Goal: Find specific page/section: Find specific page/section

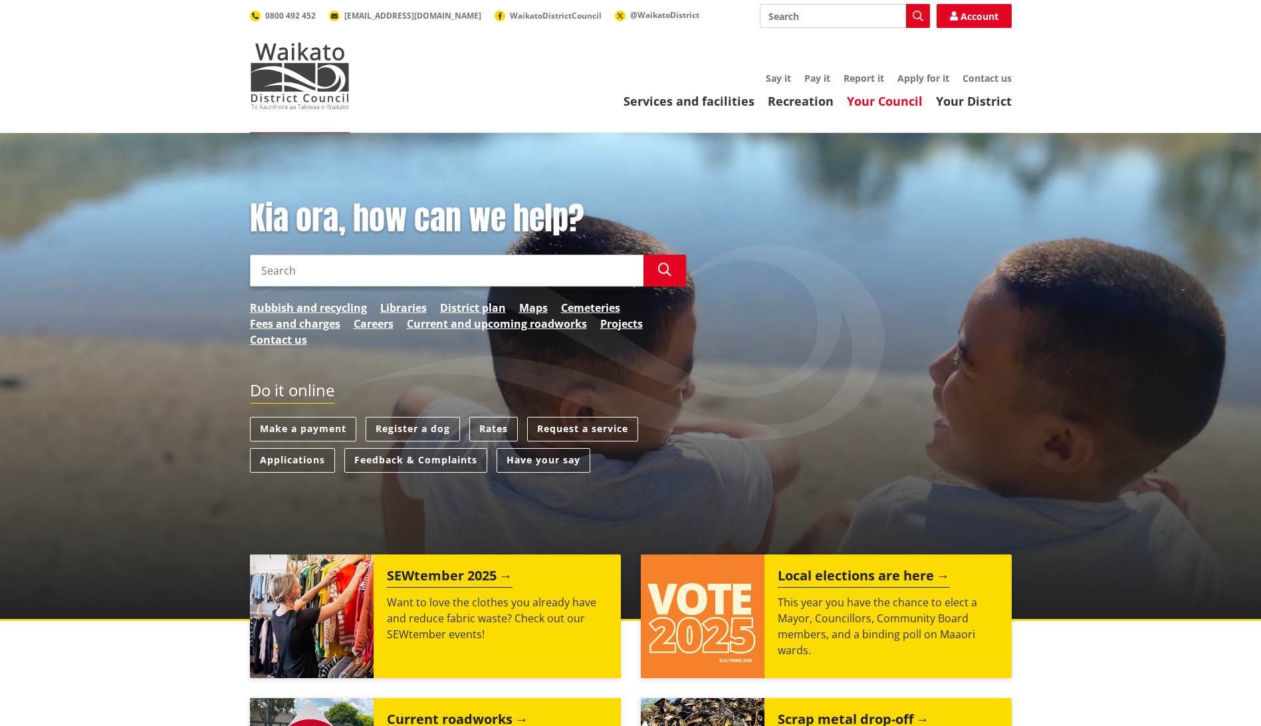
click at [881, 102] on link "Your Council" at bounding box center [885, 101] width 76 height 16
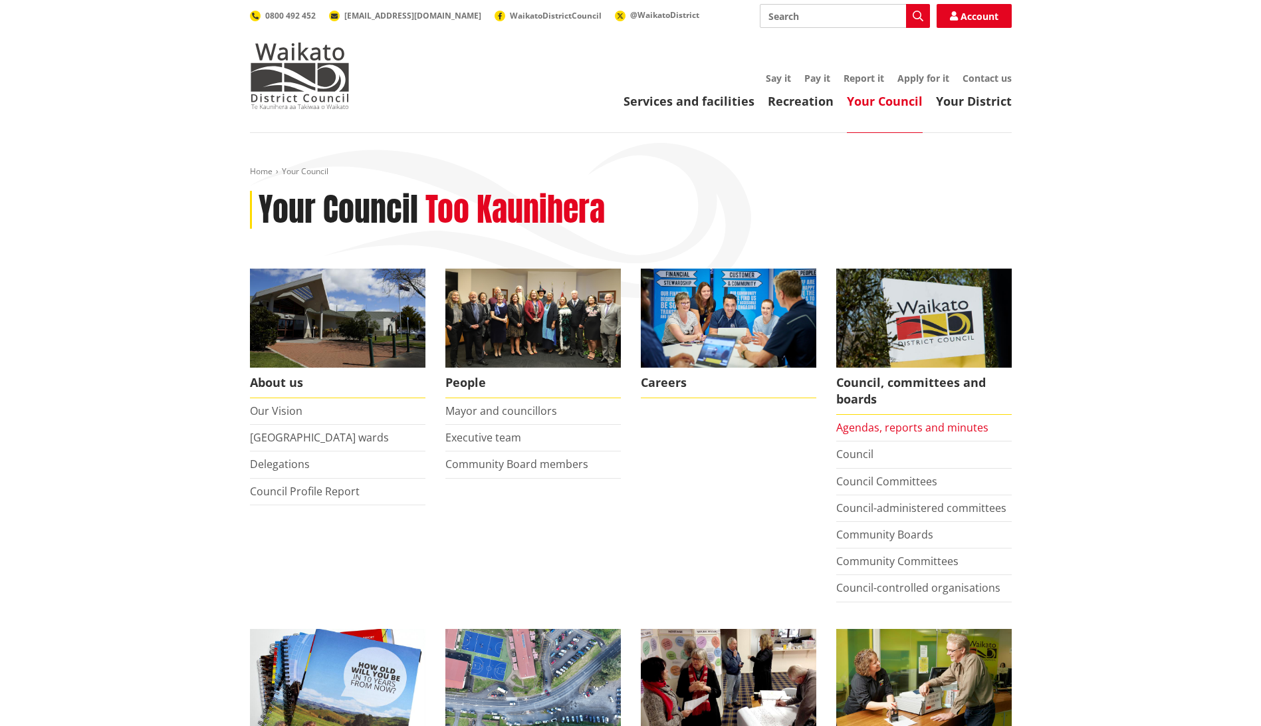
click at [871, 425] on link "Agendas, reports and minutes" at bounding box center [912, 427] width 152 height 15
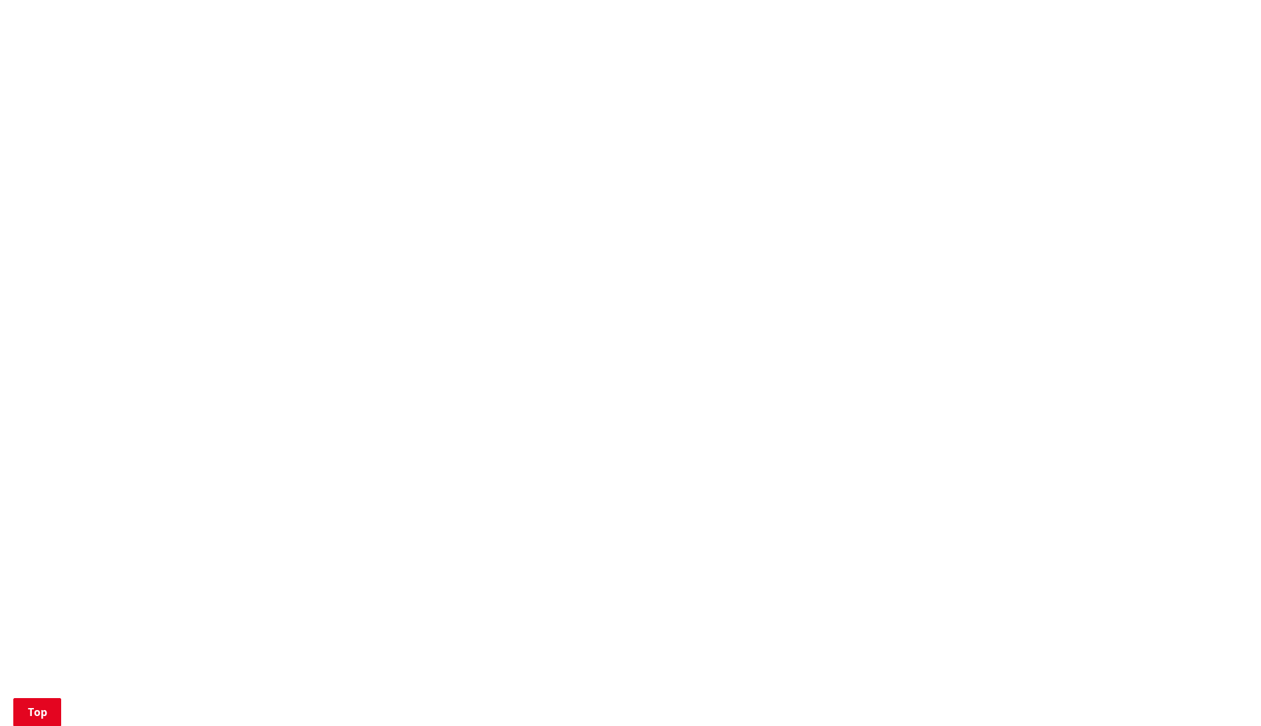
scroll to position [399, 0]
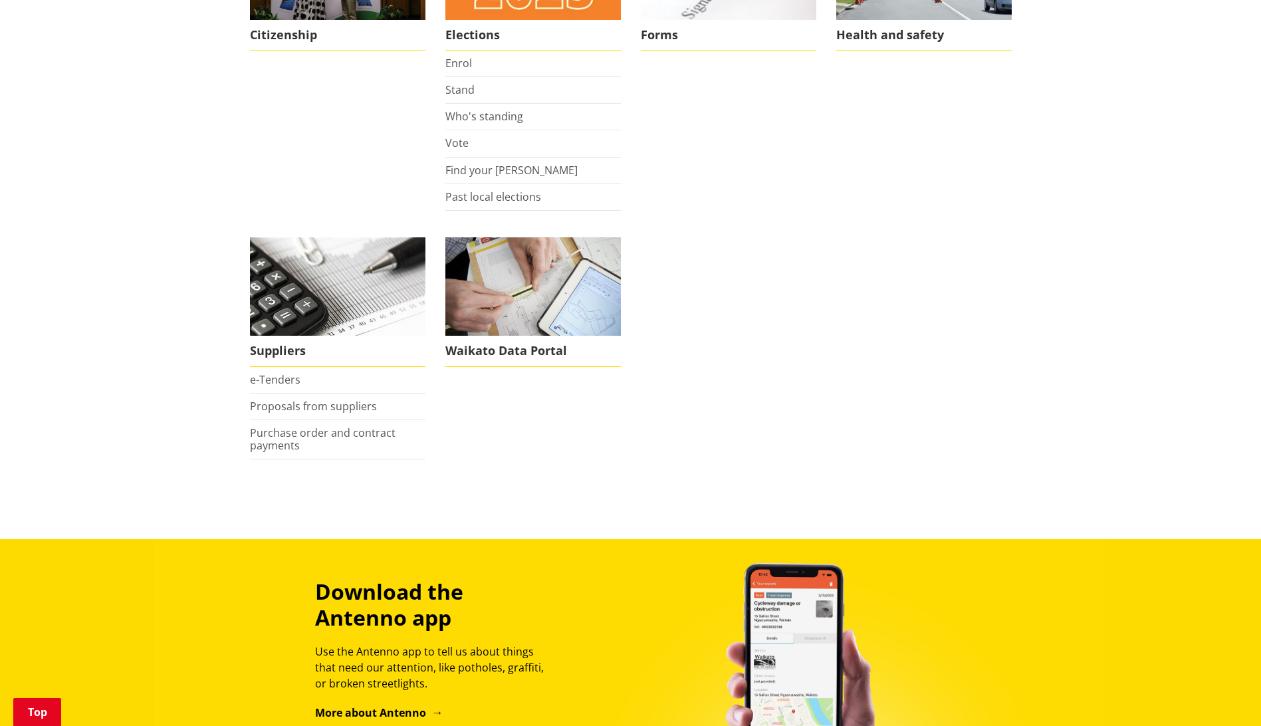
scroll to position [1063, 0]
